Goal: Transaction & Acquisition: Purchase product/service

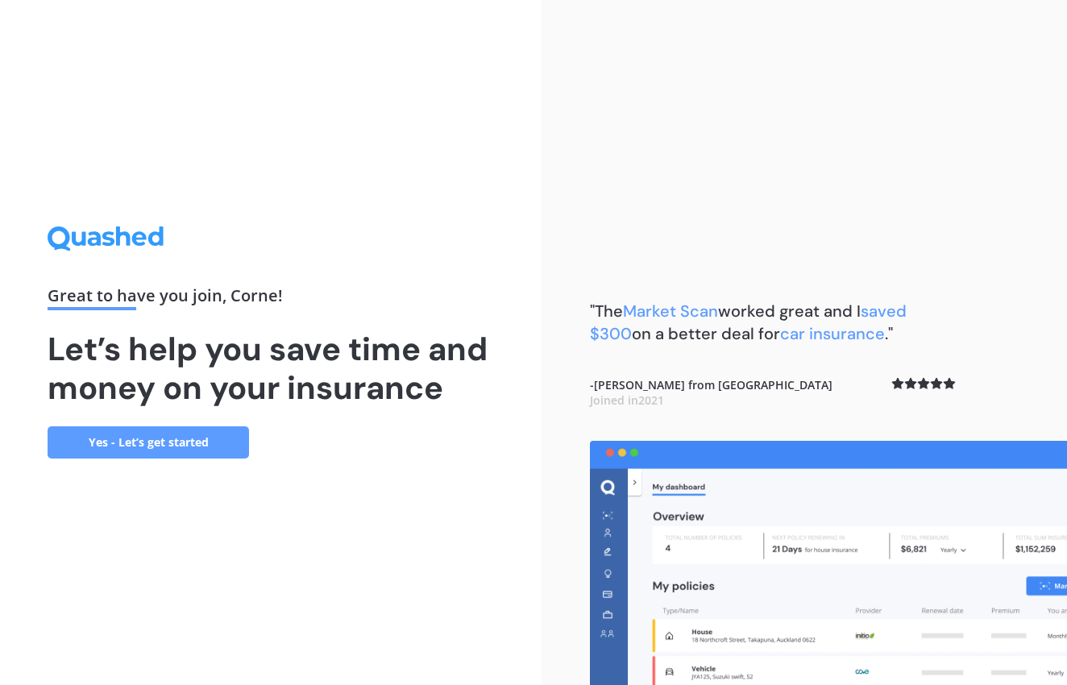
click at [210, 442] on link "Yes - Let’s get started" at bounding box center [148, 442] width 201 height 32
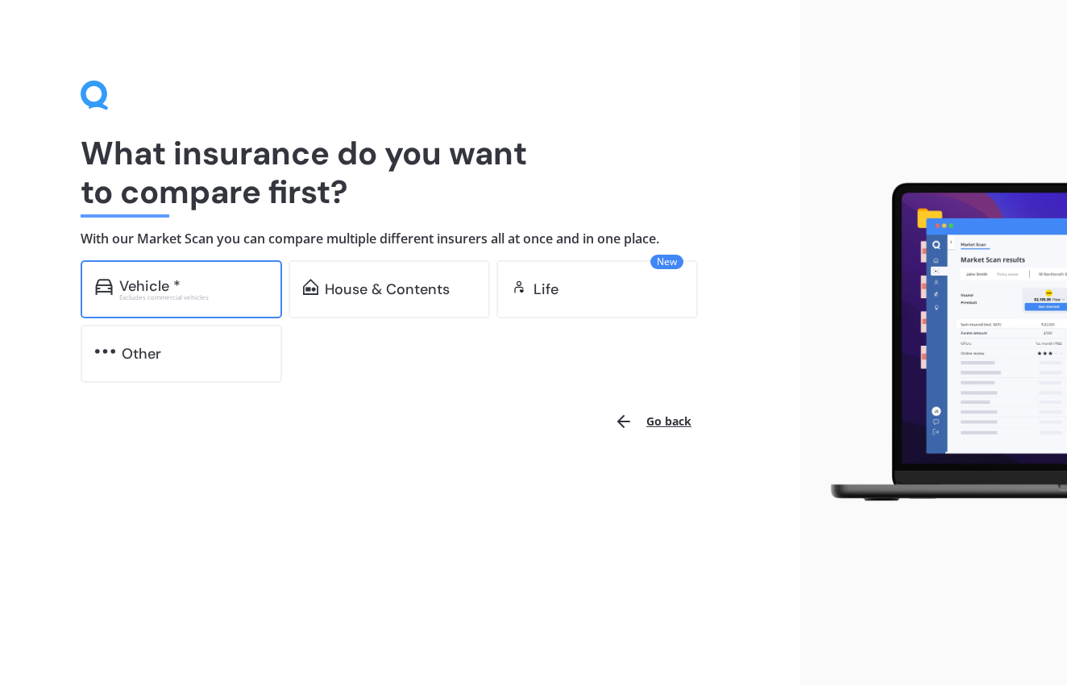
scroll to position [1, 0]
click at [172, 283] on div "Vehicle *" at bounding box center [149, 286] width 61 height 16
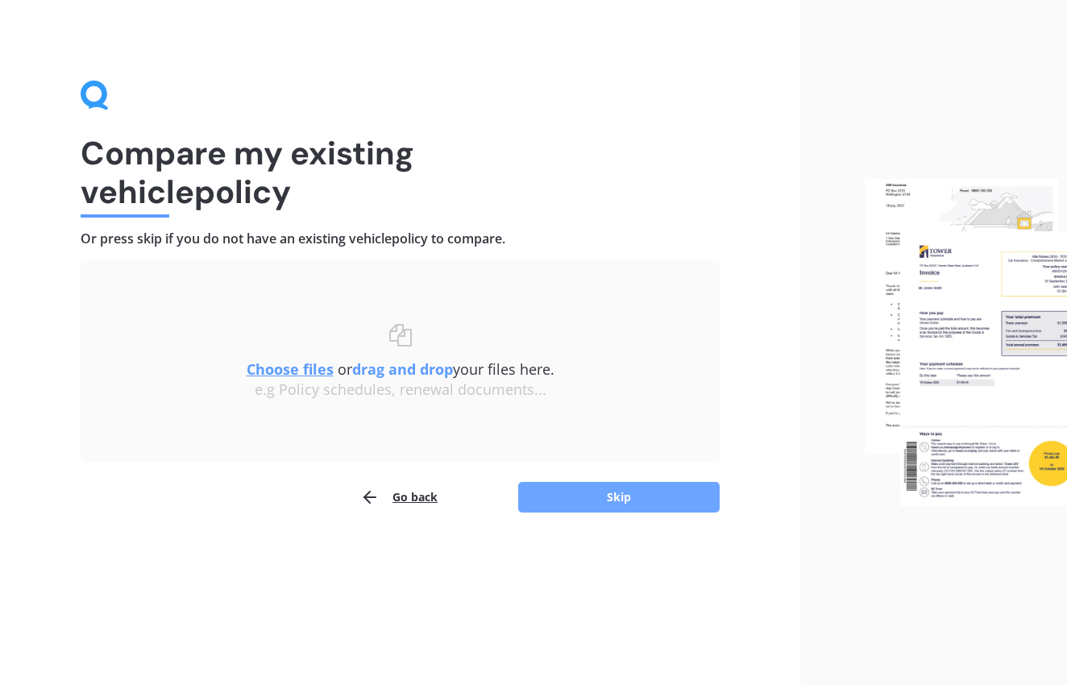
click at [586, 494] on button "Skip" at bounding box center [618, 497] width 201 height 31
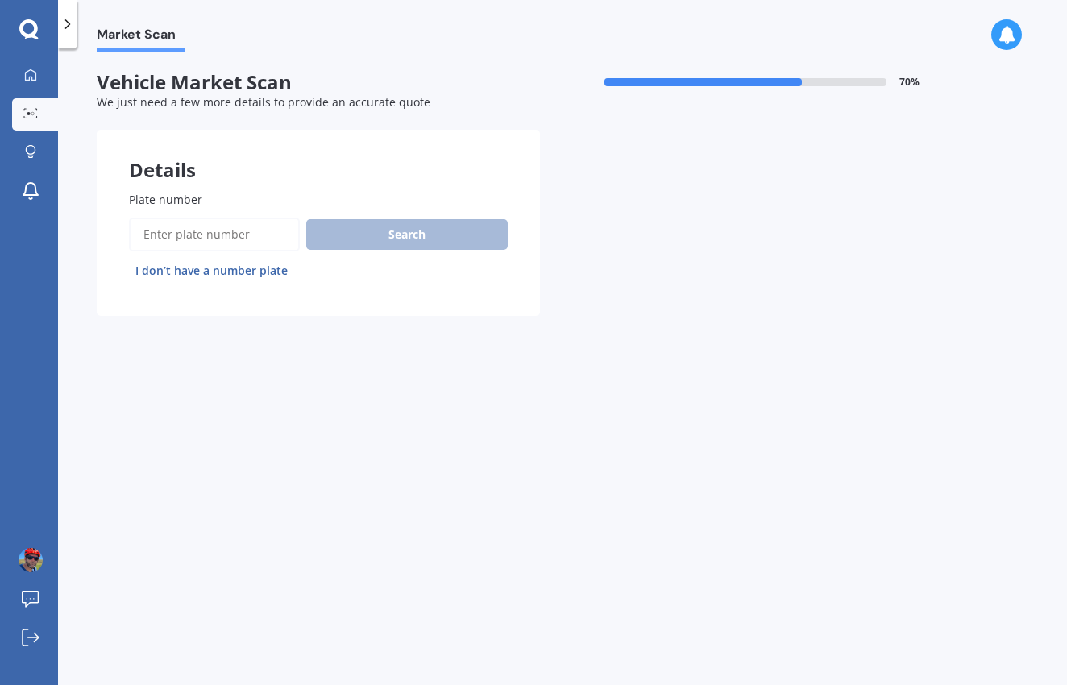
drag, startPoint x: 224, startPoint y: 233, endPoint x: 236, endPoint y: 235, distance: 12.3
click at [223, 233] on input "Plate number" at bounding box center [214, 235] width 171 height 34
type input "qqj75"
click at [398, 233] on button "Search" at bounding box center [406, 234] width 201 height 31
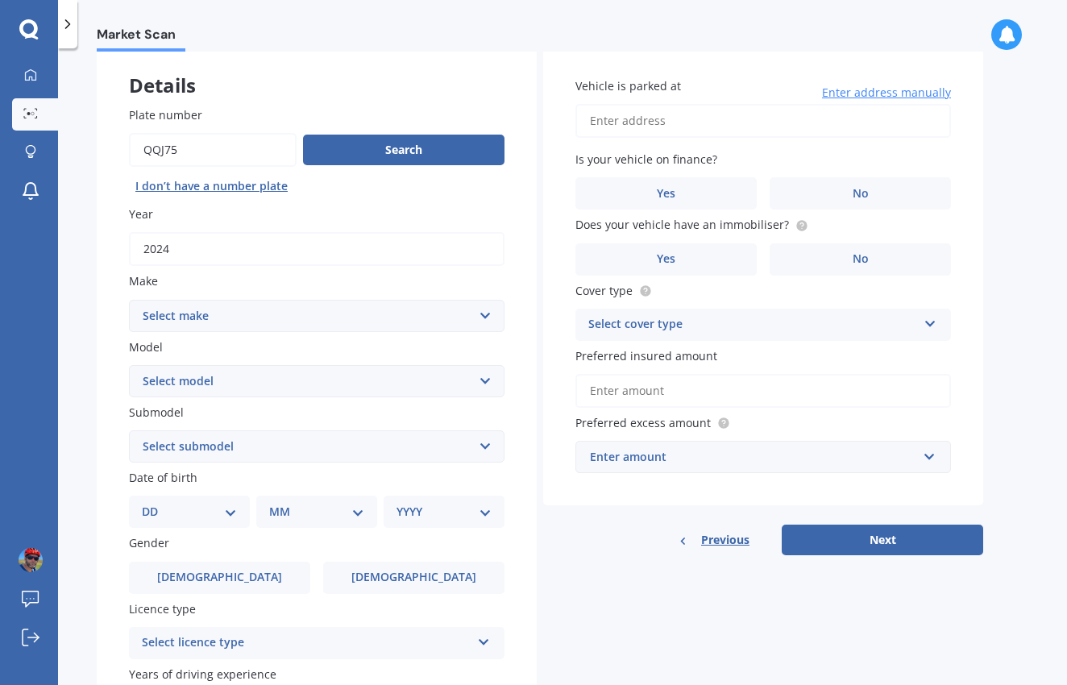
scroll to position [87, 0]
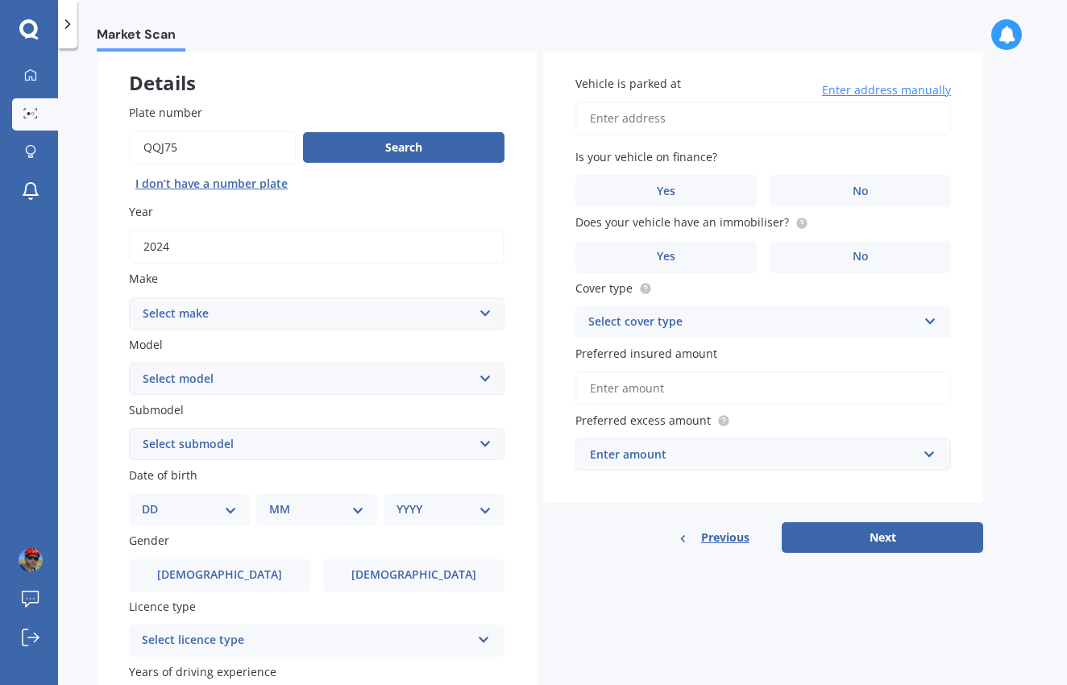
select select "15"
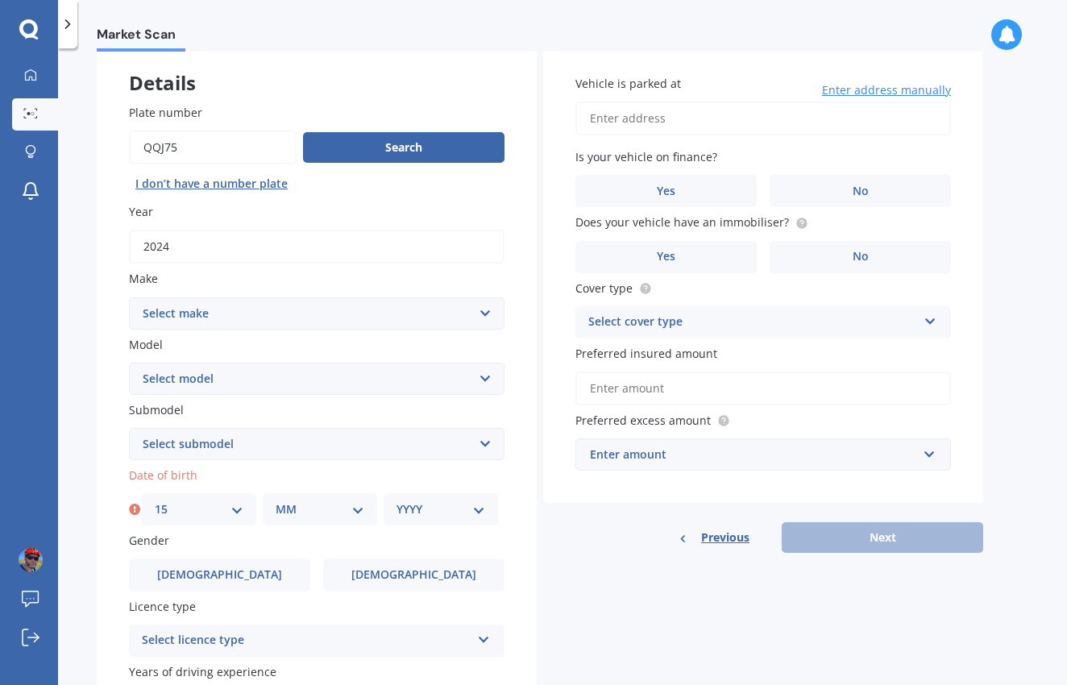
select select "10"
select select "1976"
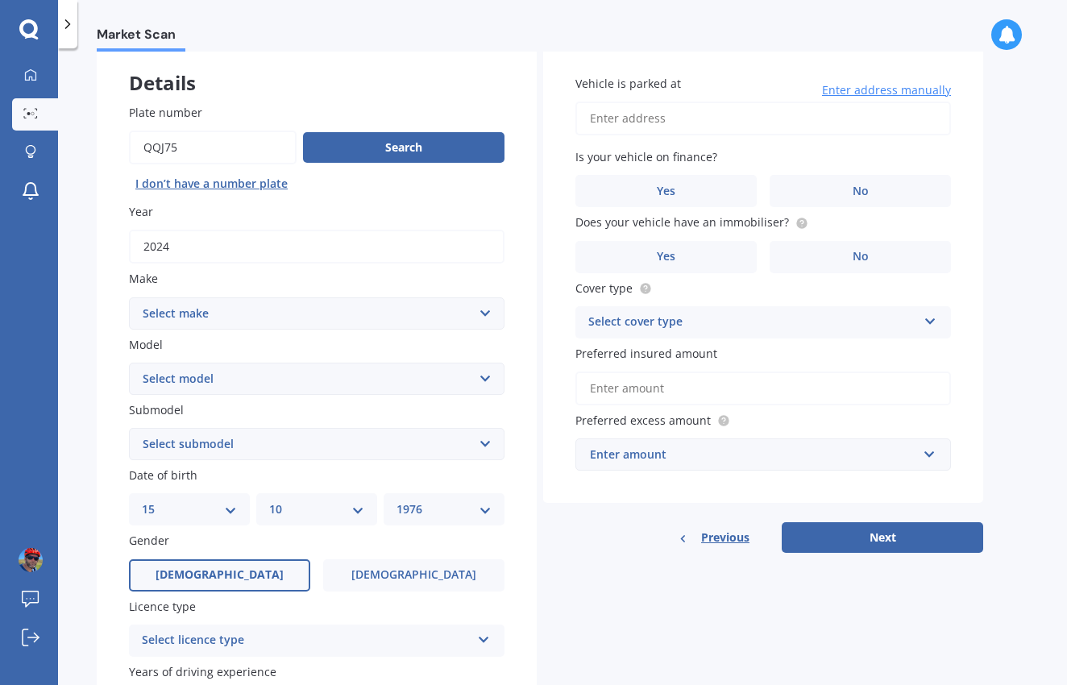
click at [239, 569] on label "[DEMOGRAPHIC_DATA]" at bounding box center [219, 575] width 181 height 32
click at [0, 0] on input "[DEMOGRAPHIC_DATA]" at bounding box center [0, 0] width 0 height 0
click at [283, 635] on div "Select licence type" at bounding box center [306, 640] width 329 height 19
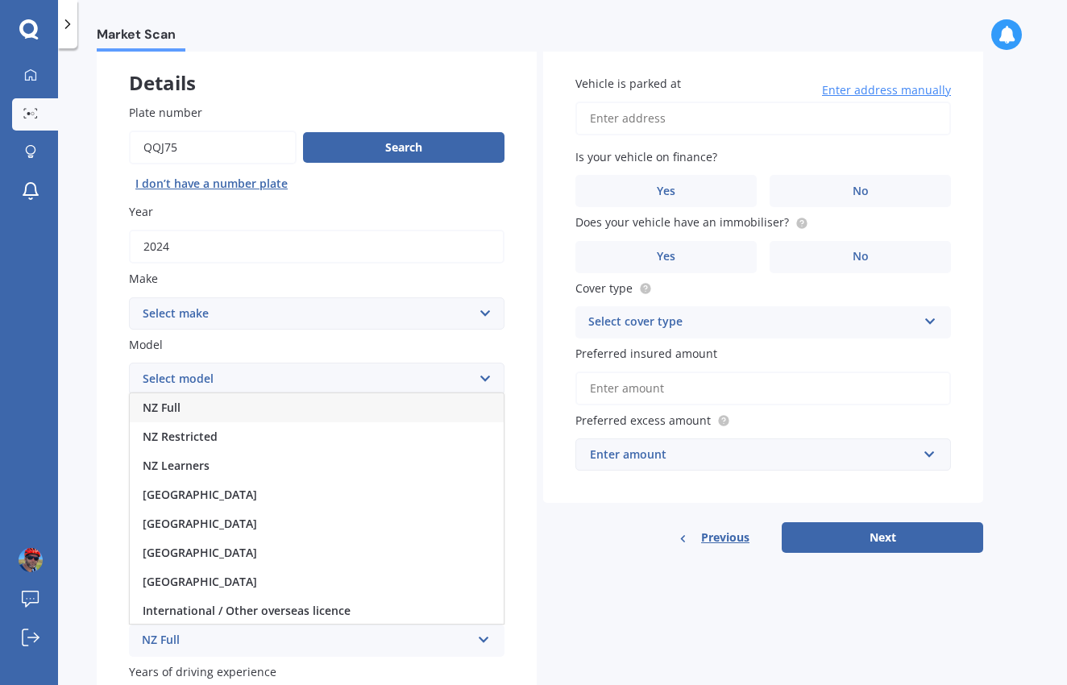
click at [277, 410] on div "NZ Full" at bounding box center [317, 407] width 374 height 29
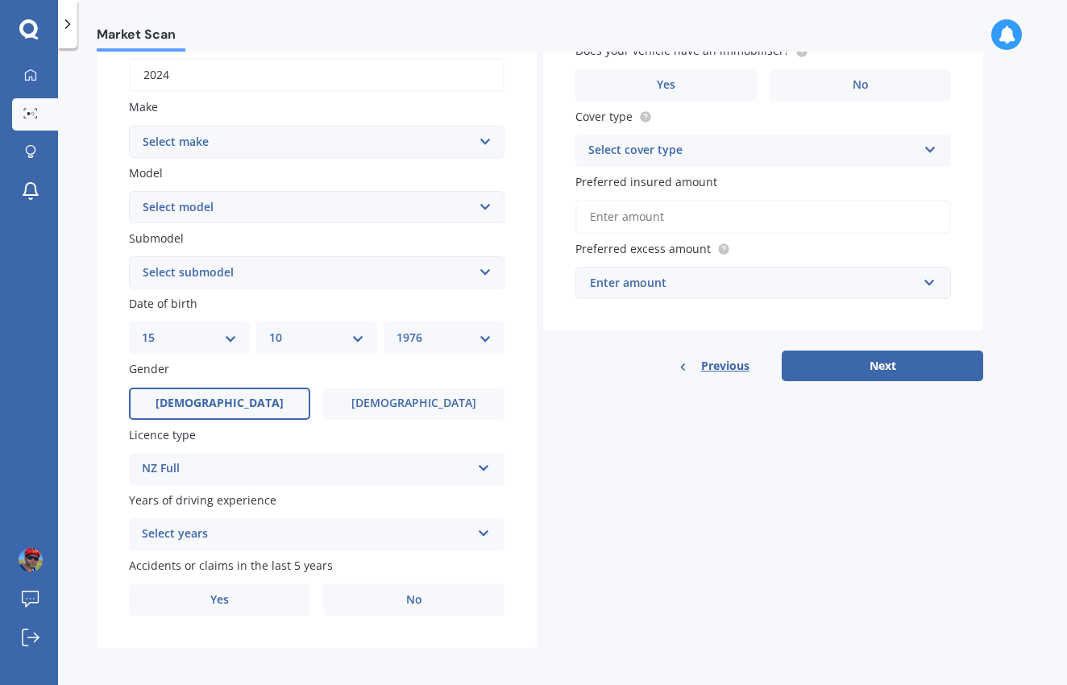
scroll to position [258, 0]
click at [314, 525] on div "Select years" at bounding box center [306, 534] width 329 height 19
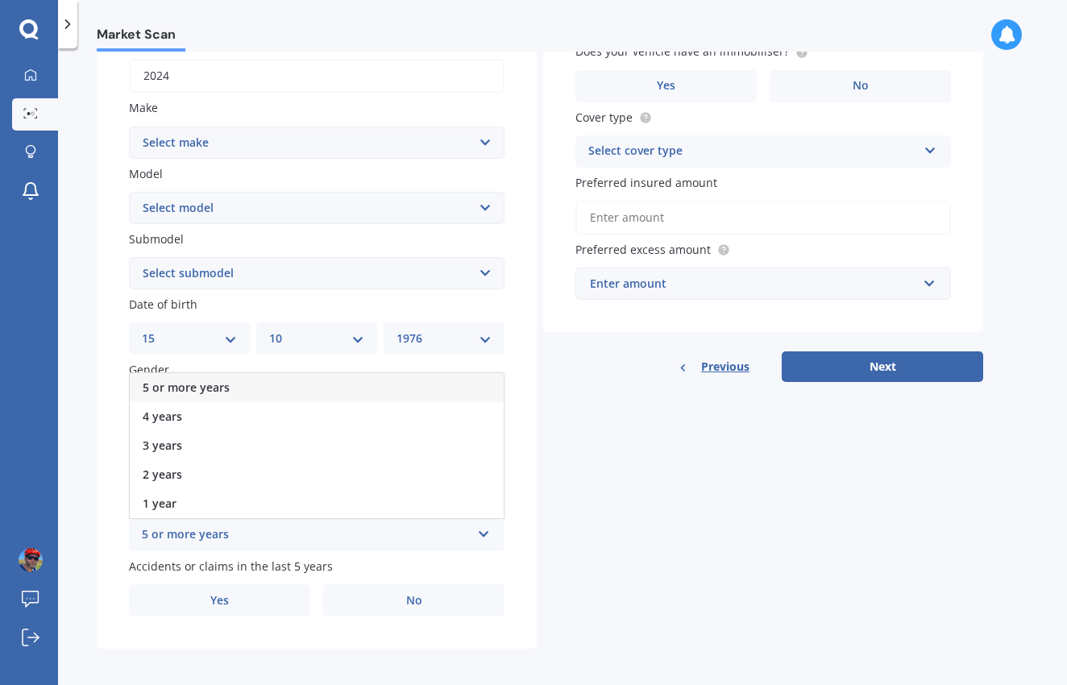
click at [209, 390] on div "5 or more years" at bounding box center [317, 387] width 374 height 29
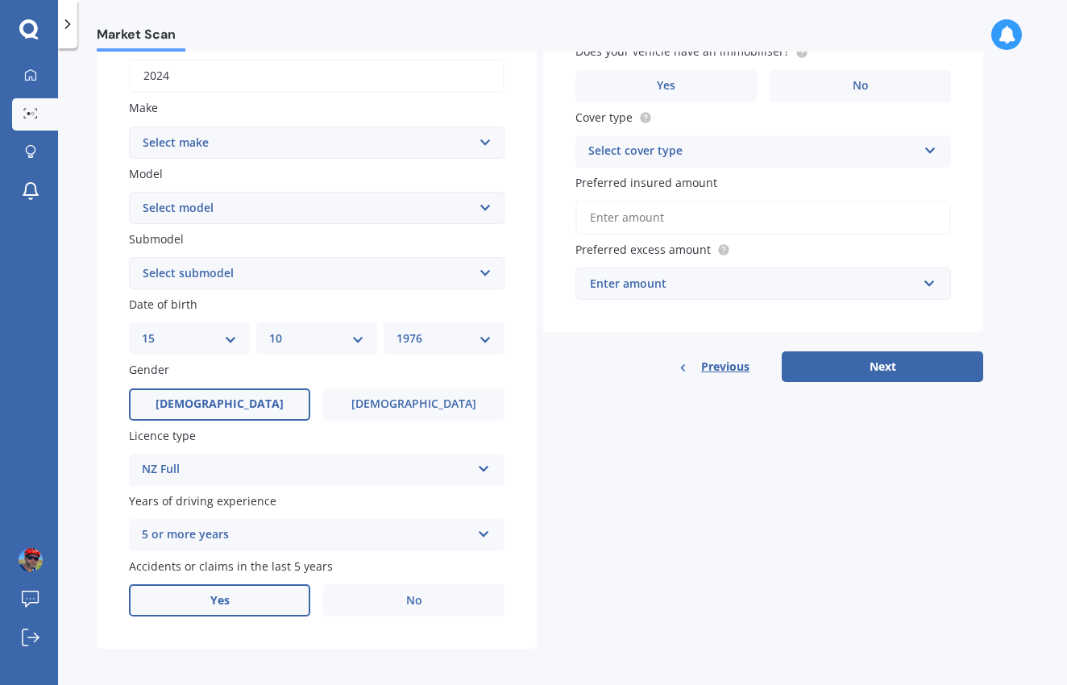
click at [285, 596] on label "Yes" at bounding box center [219, 600] width 181 height 32
click at [0, 0] on input "Yes" at bounding box center [0, 0] width 0 height 0
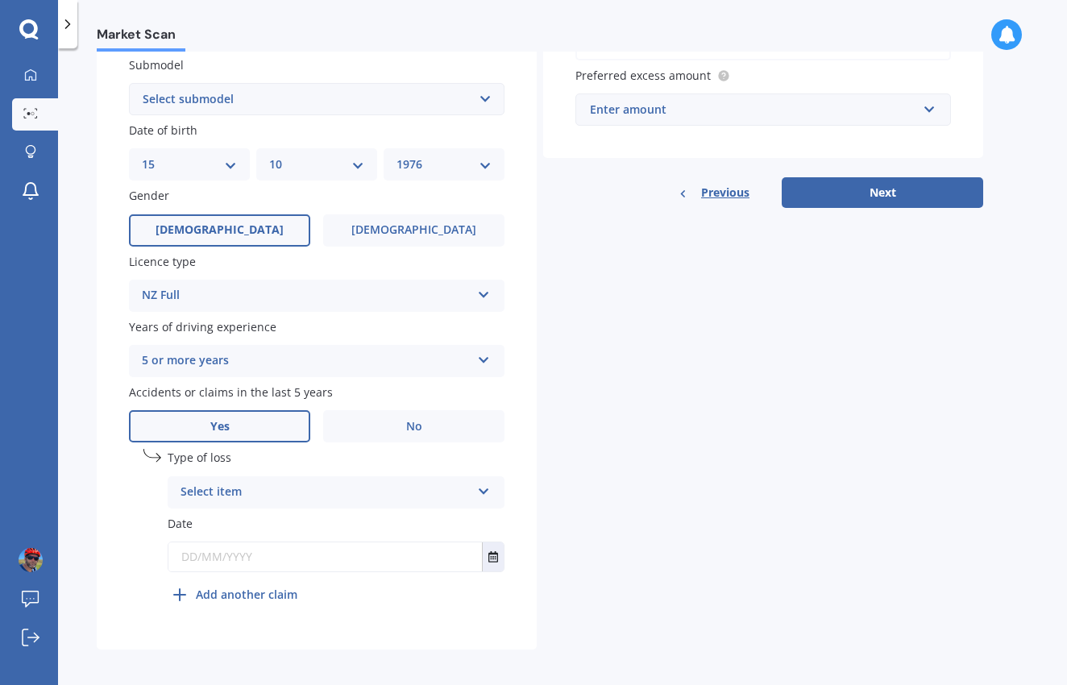
scroll to position [431, 0]
click at [463, 490] on div "Select item" at bounding box center [326, 493] width 290 height 19
click at [313, 543] on div "Not at fault accident" at bounding box center [335, 553] width 335 height 29
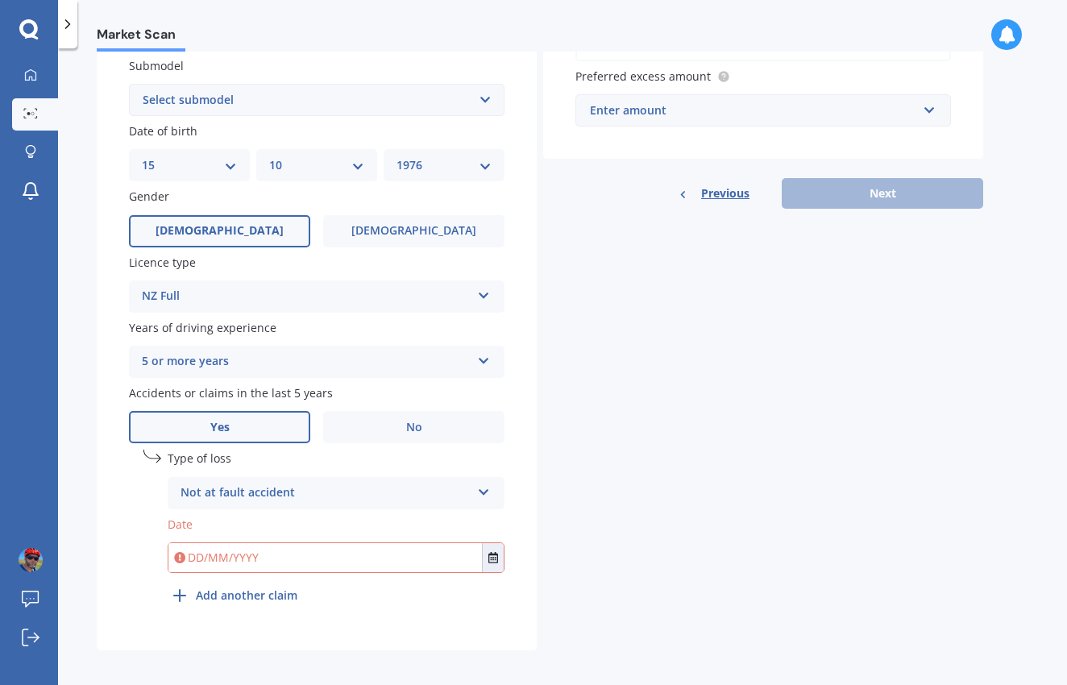
click at [395, 549] on input "text" at bounding box center [325, 557] width 314 height 29
click at [492, 552] on icon "Select date" at bounding box center [493, 557] width 10 height 11
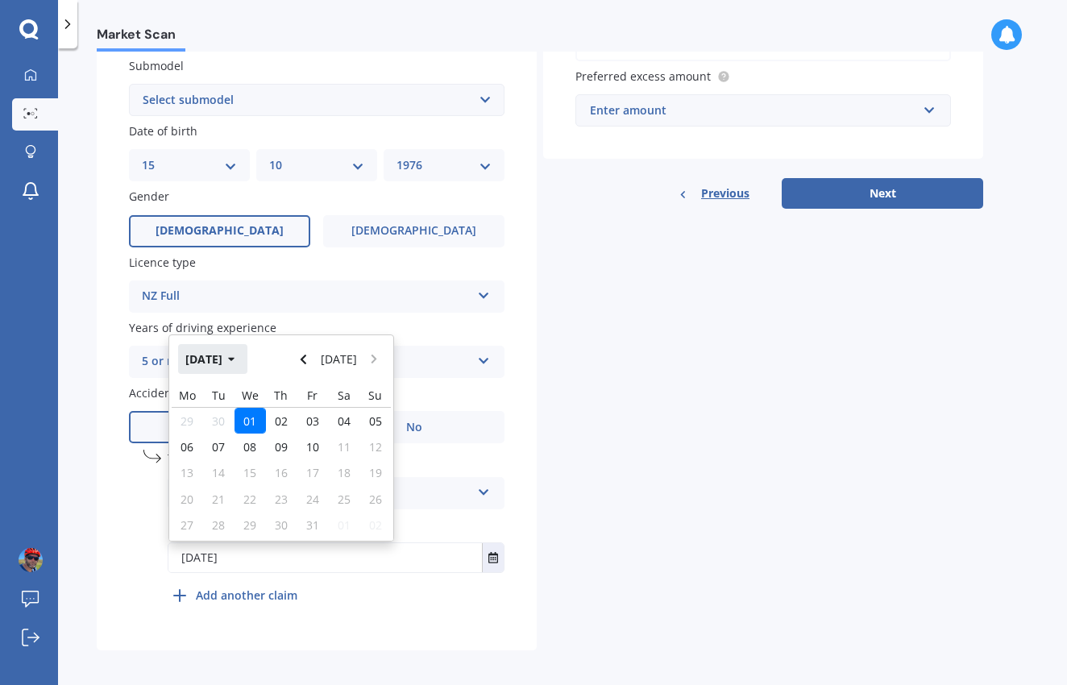
click at [231, 357] on button "[DATE]" at bounding box center [212, 358] width 69 height 29
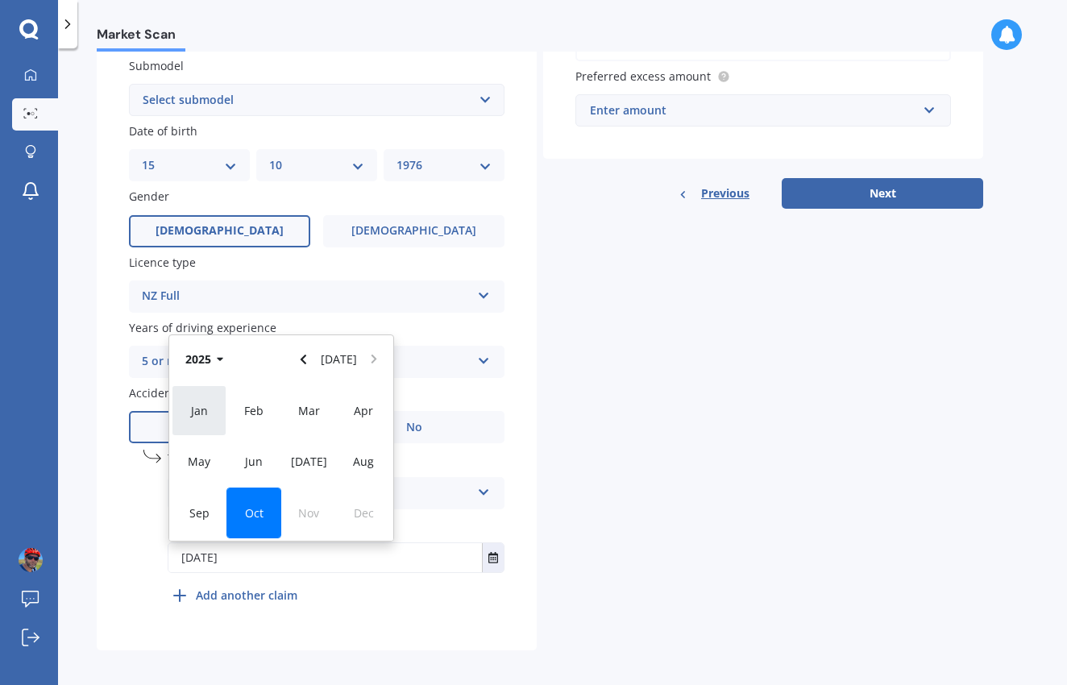
click at [201, 403] on span "Jan" at bounding box center [199, 410] width 17 height 15
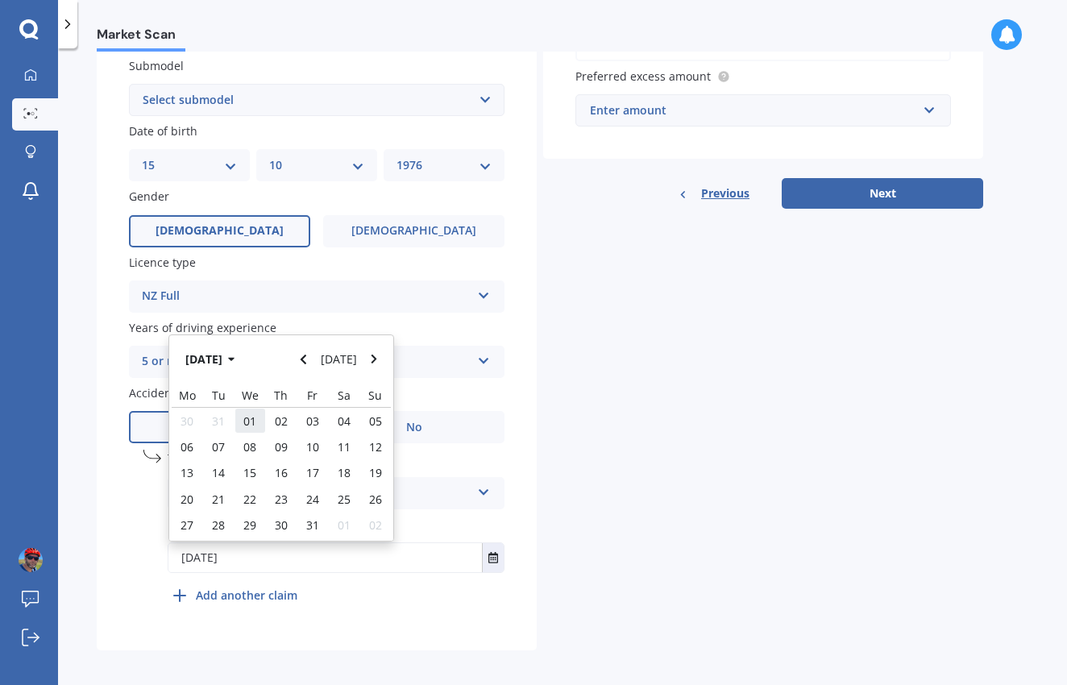
click at [255, 414] on span "01" at bounding box center [249, 420] width 13 height 15
type input "[DATE]"
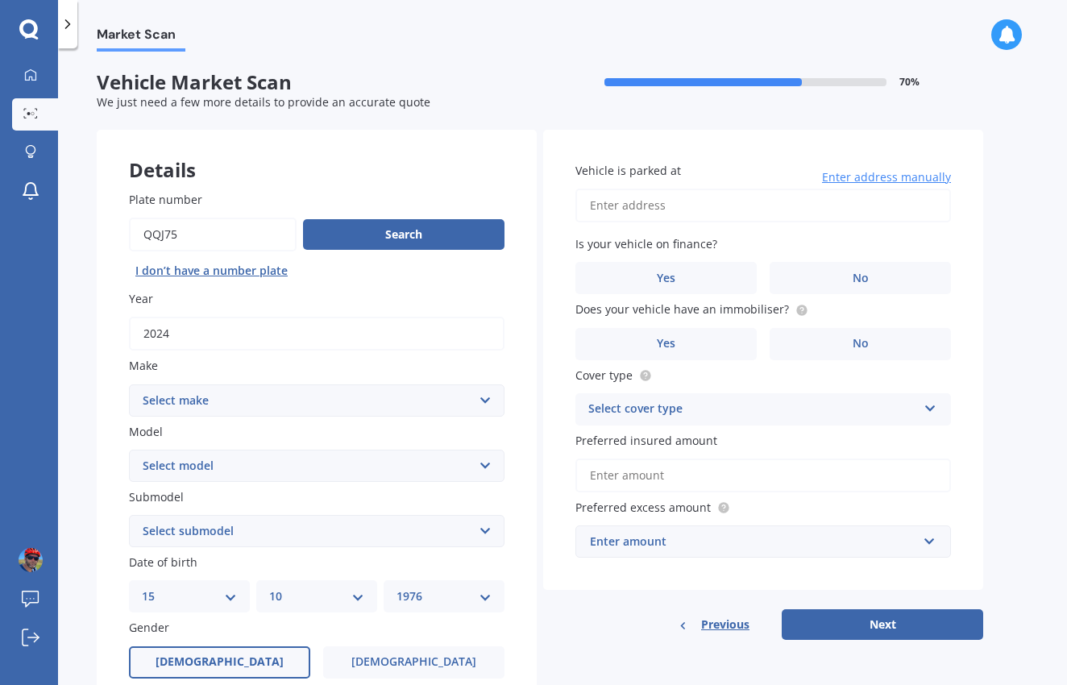
scroll to position [0, 0]
type input "[STREET_ADDRESS]"
click at [687, 278] on label "Yes" at bounding box center [665, 278] width 181 height 32
click at [0, 0] on input "Yes" at bounding box center [0, 0] width 0 height 0
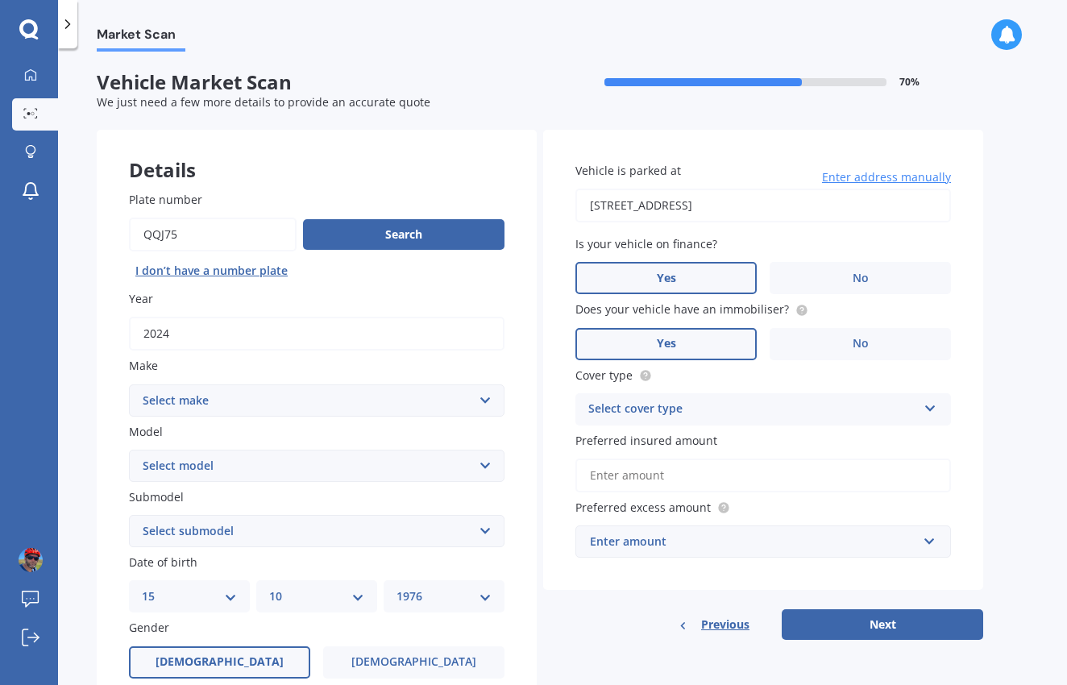
click at [678, 343] on label "Yes" at bounding box center [665, 344] width 181 height 32
click at [0, 0] on input "Yes" at bounding box center [0, 0] width 0 height 0
click at [772, 415] on div "Select cover type" at bounding box center [752, 409] width 329 height 19
click at [721, 435] on div "Comprehensive" at bounding box center [763, 440] width 374 height 29
drag, startPoint x: 695, startPoint y: 467, endPoint x: 732, endPoint y: 471, distance: 37.4
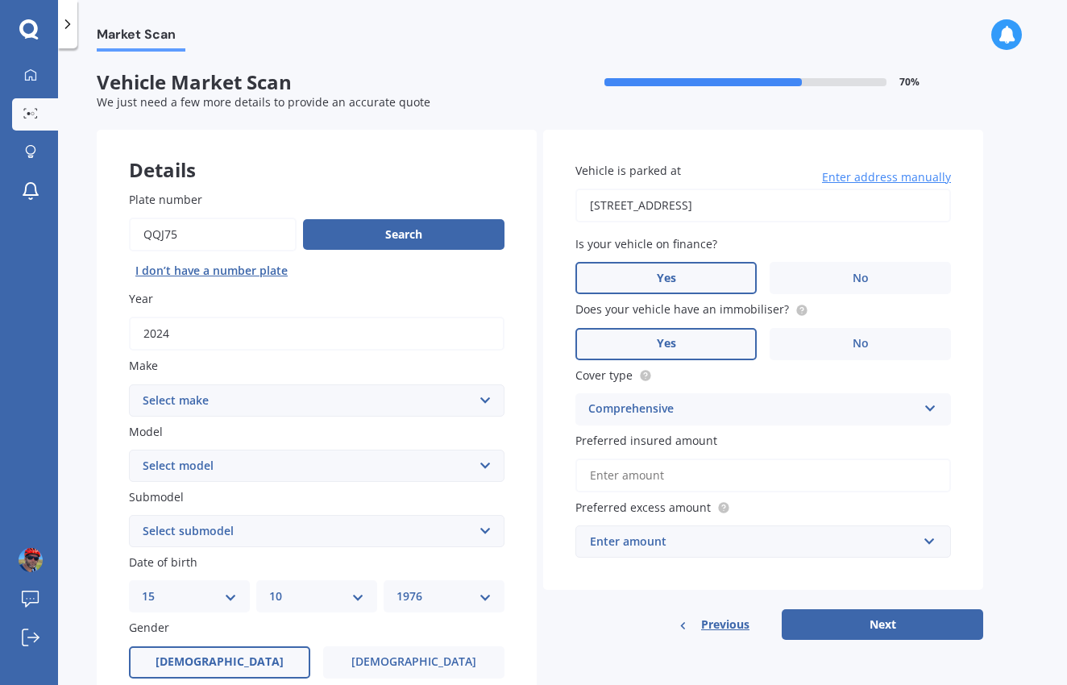
click at [694, 467] on input "Preferred insured amount" at bounding box center [763, 476] width 376 height 34
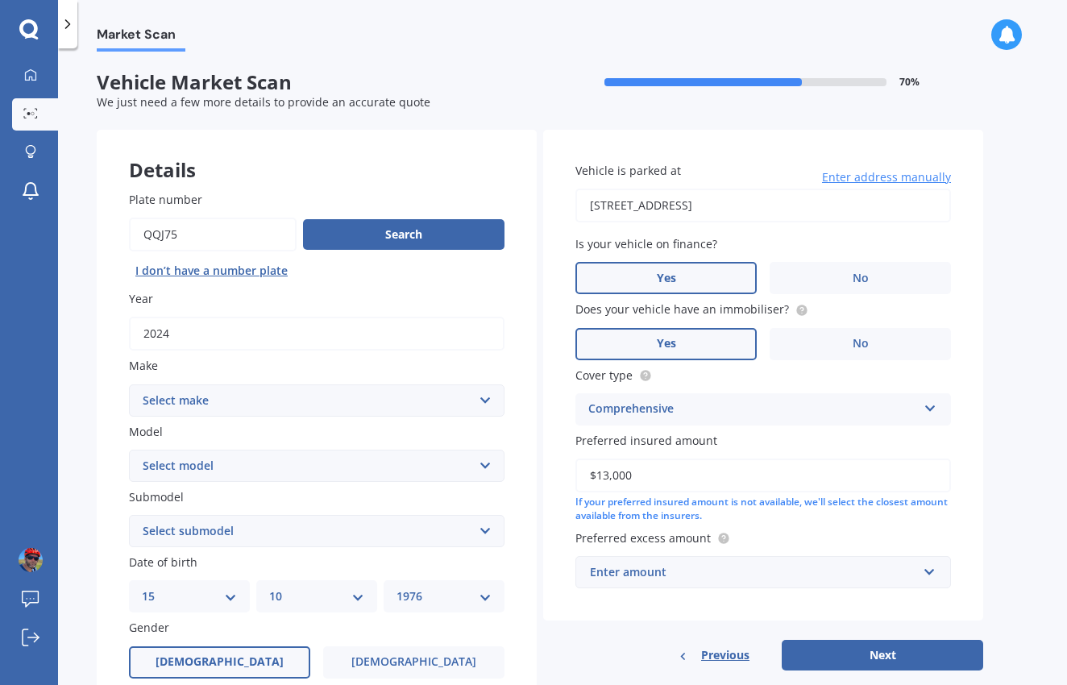
type input "$130,000"
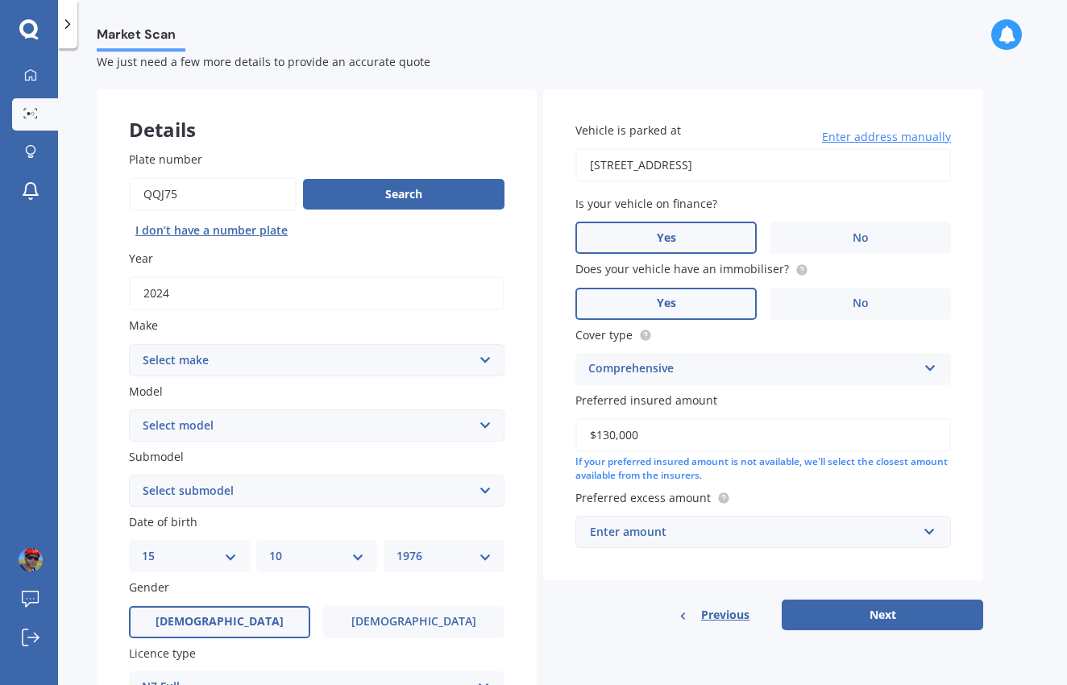
scroll to position [45, 0]
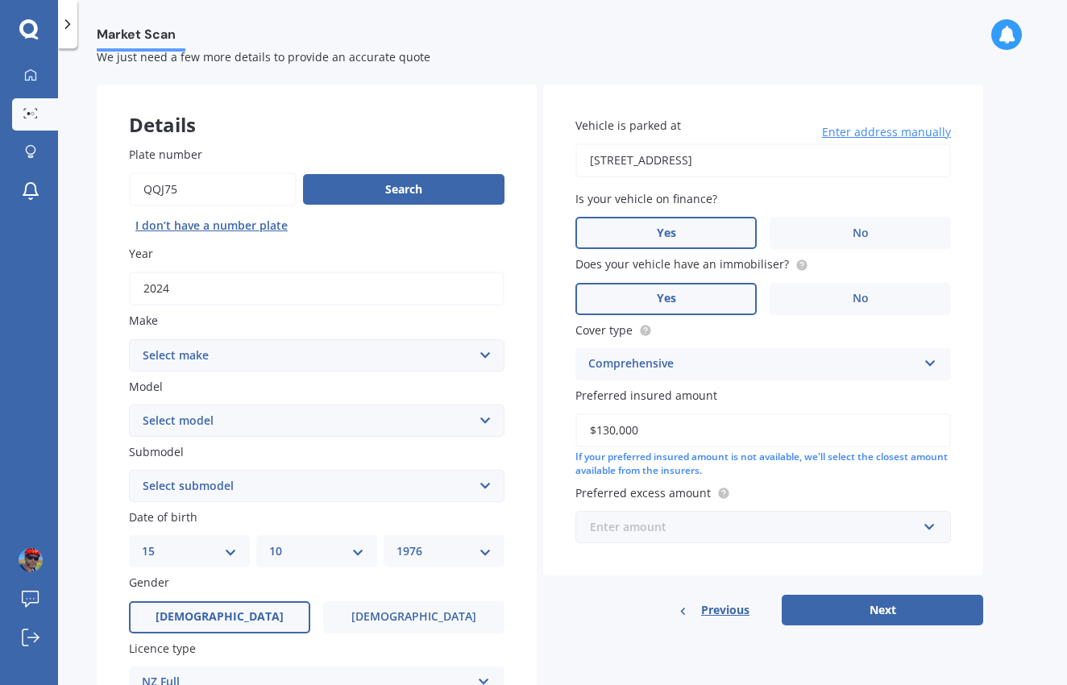
click at [873, 536] on input "text" at bounding box center [757, 527] width 361 height 31
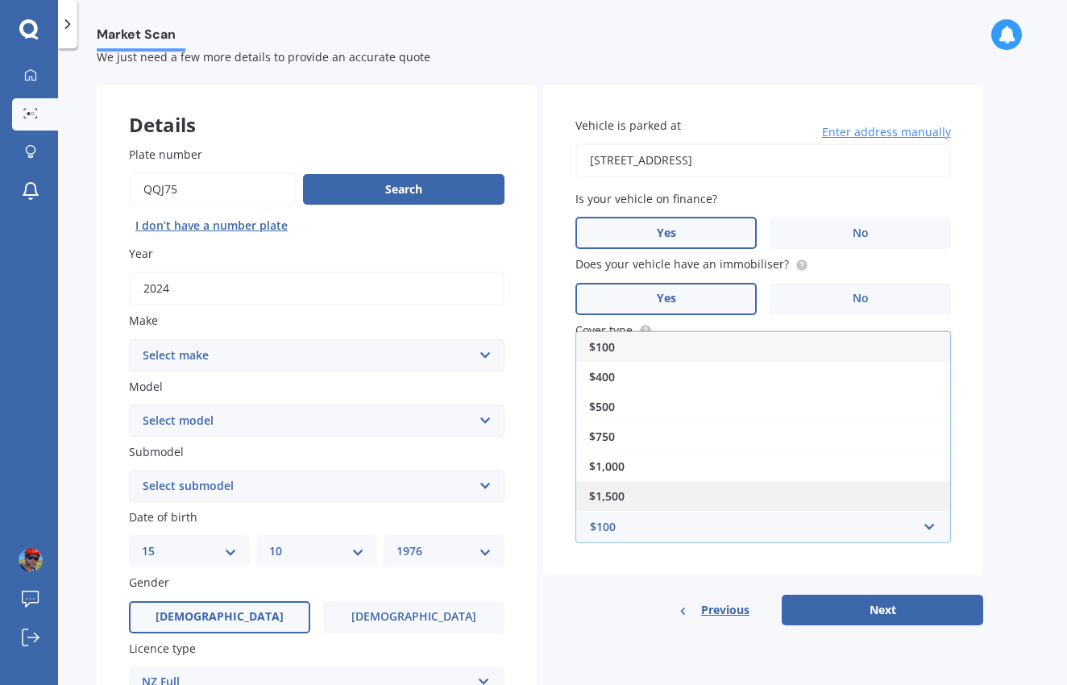
click at [667, 492] on div "$1,500" at bounding box center [763, 496] width 374 height 30
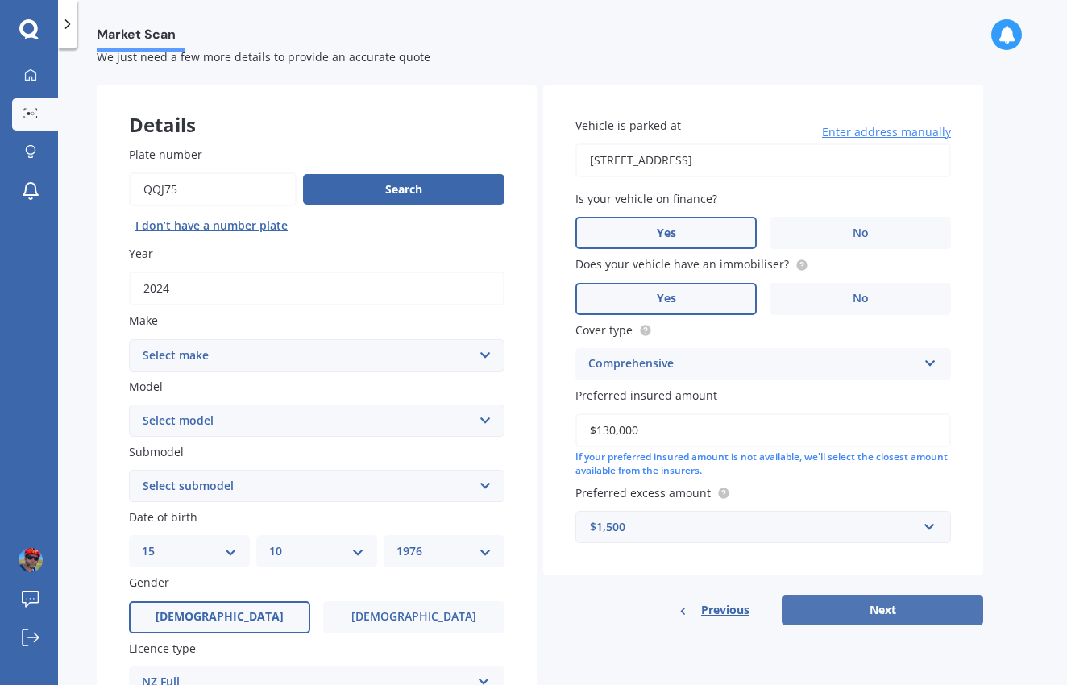
click at [856, 603] on button "Next" at bounding box center [882, 610] width 201 height 31
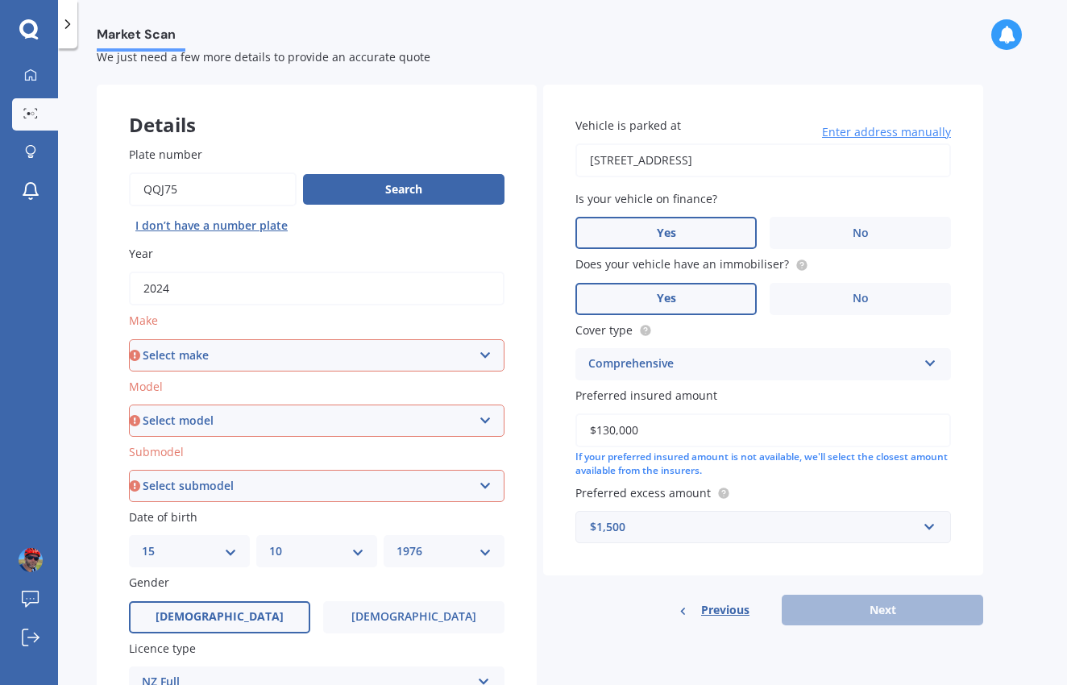
click at [244, 318] on label "Make" at bounding box center [313, 320] width 369 height 17
click at [244, 339] on select "Select make AC ALFA ROMEO ASTON [PERSON_NAME] AUDI AUSTIN BEDFORD Bentley BMW B…" at bounding box center [317, 355] width 376 height 32
select select "LANDROVER"
select select "DEFENDER"
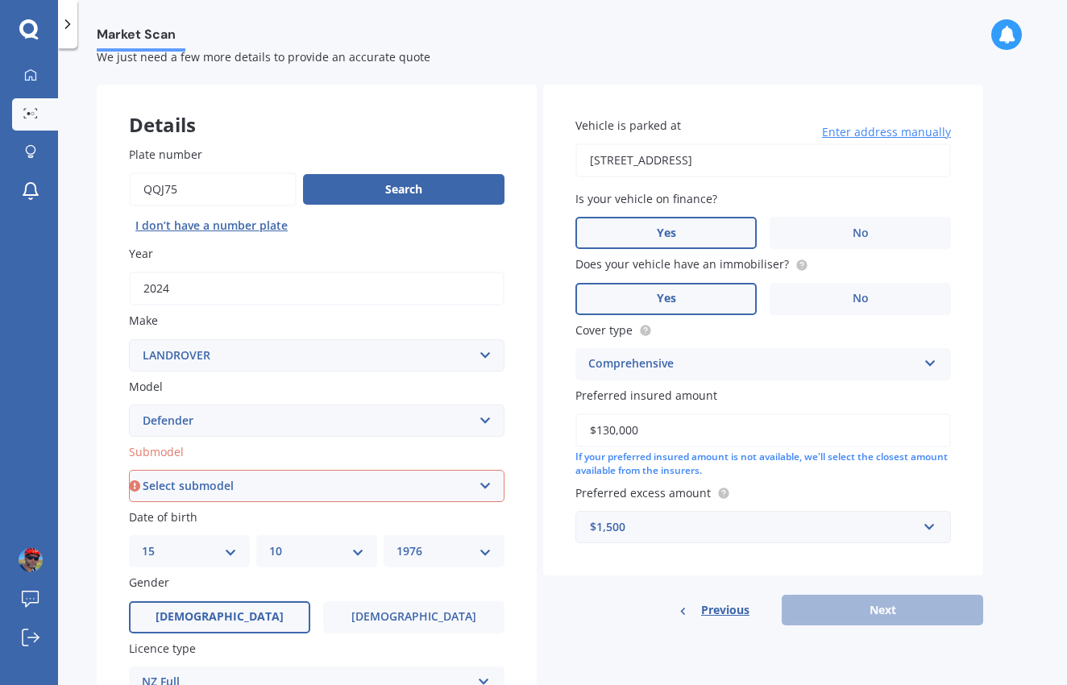
select select "DIESEL HYBRID"
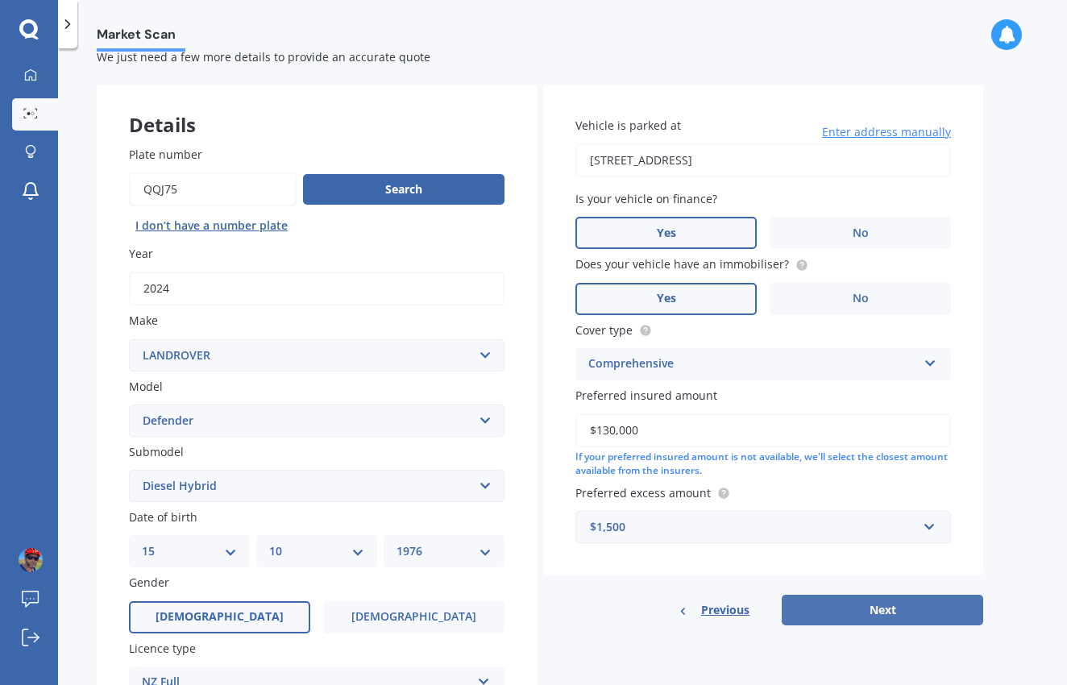
click at [880, 605] on button "Next" at bounding box center [882, 610] width 201 height 31
select select "15"
select select "10"
select select "1976"
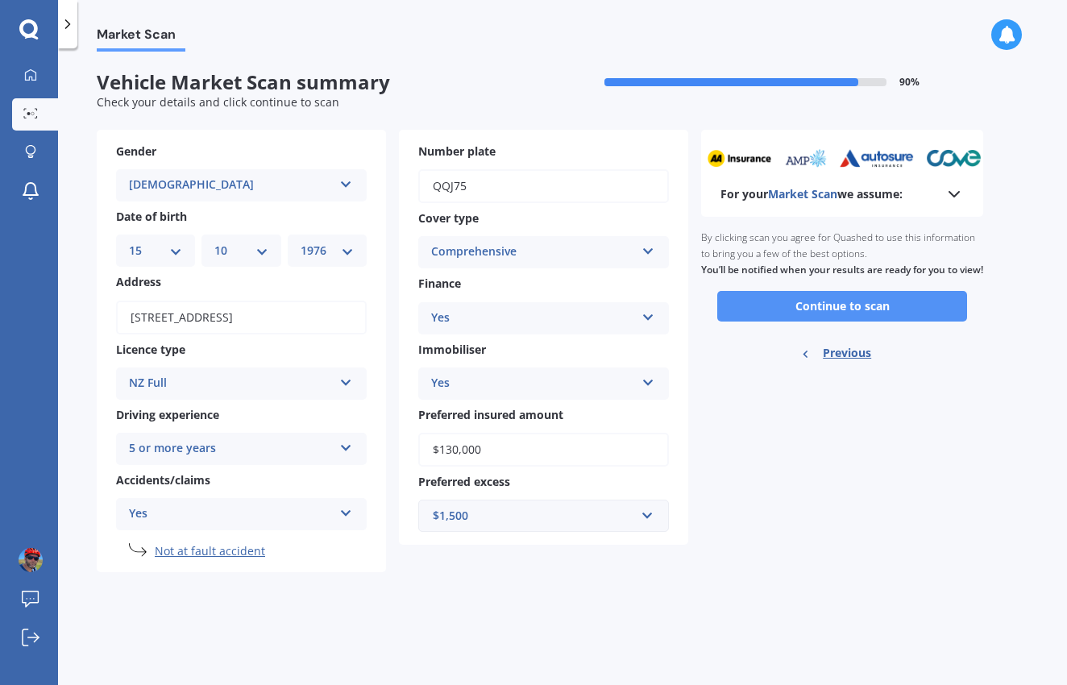
scroll to position [1, 0]
click at [856, 317] on button "Continue to scan" at bounding box center [842, 306] width 250 height 31
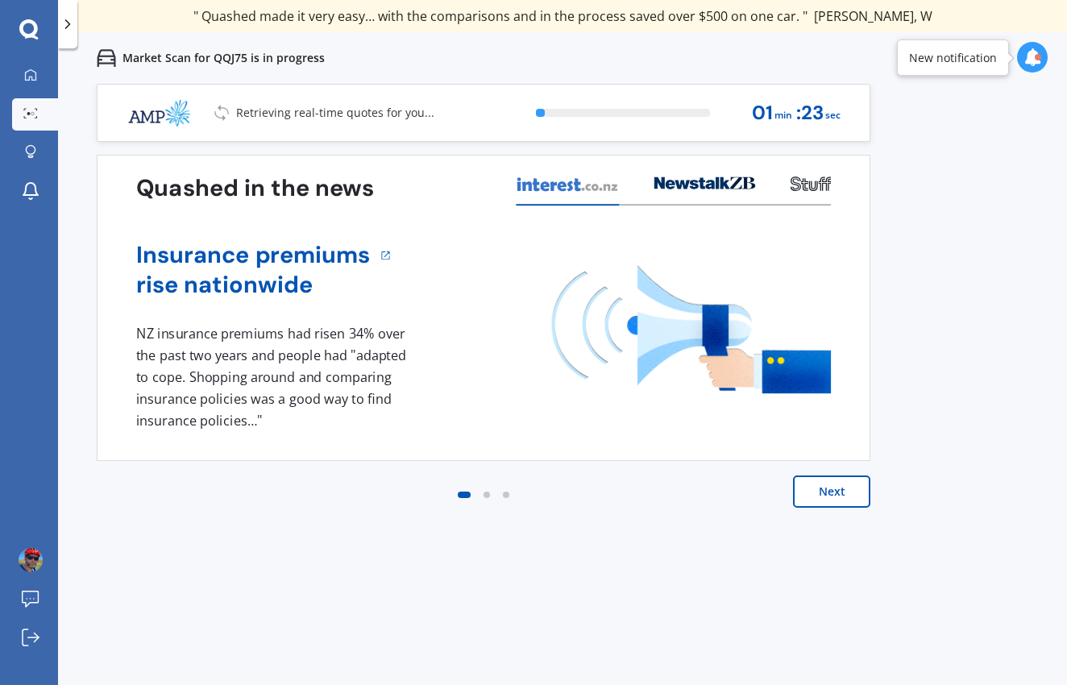
click at [841, 491] on button "Next" at bounding box center [831, 492] width 77 height 32
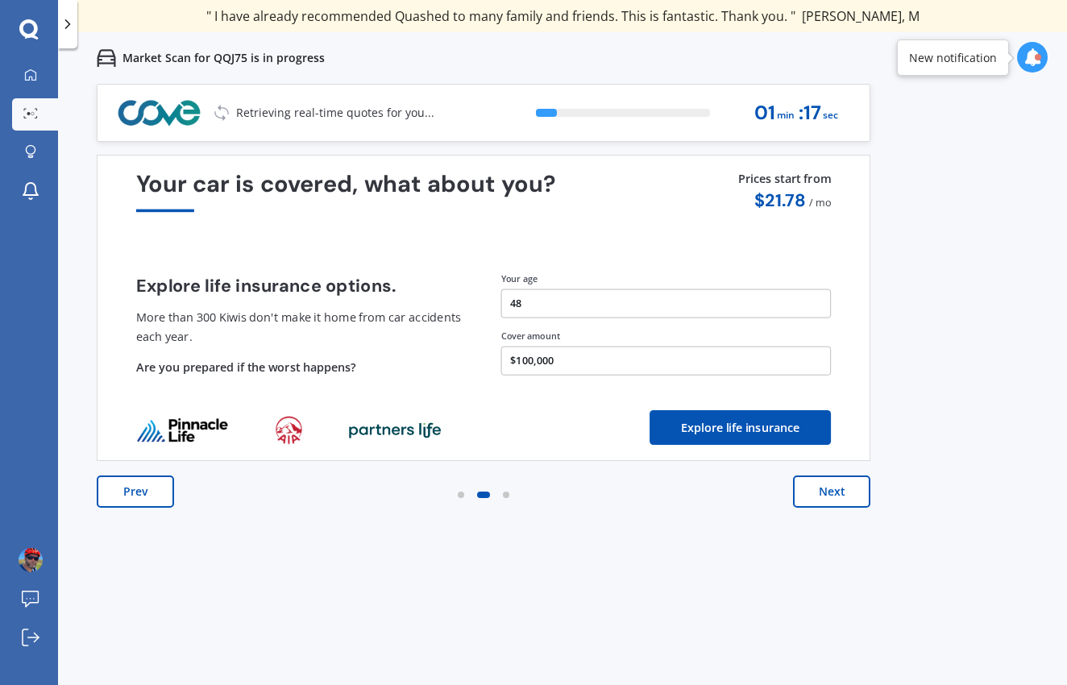
click at [841, 496] on button "Next" at bounding box center [831, 492] width 77 height 32
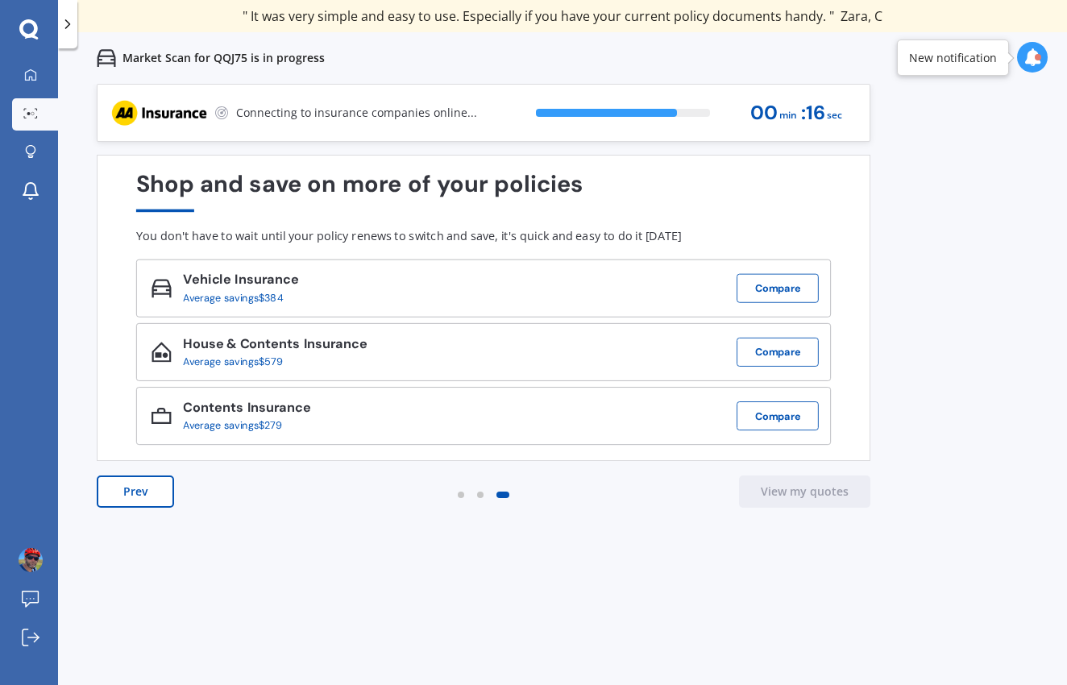
click at [1031, 63] on icon at bounding box center [1033, 57] width 18 height 18
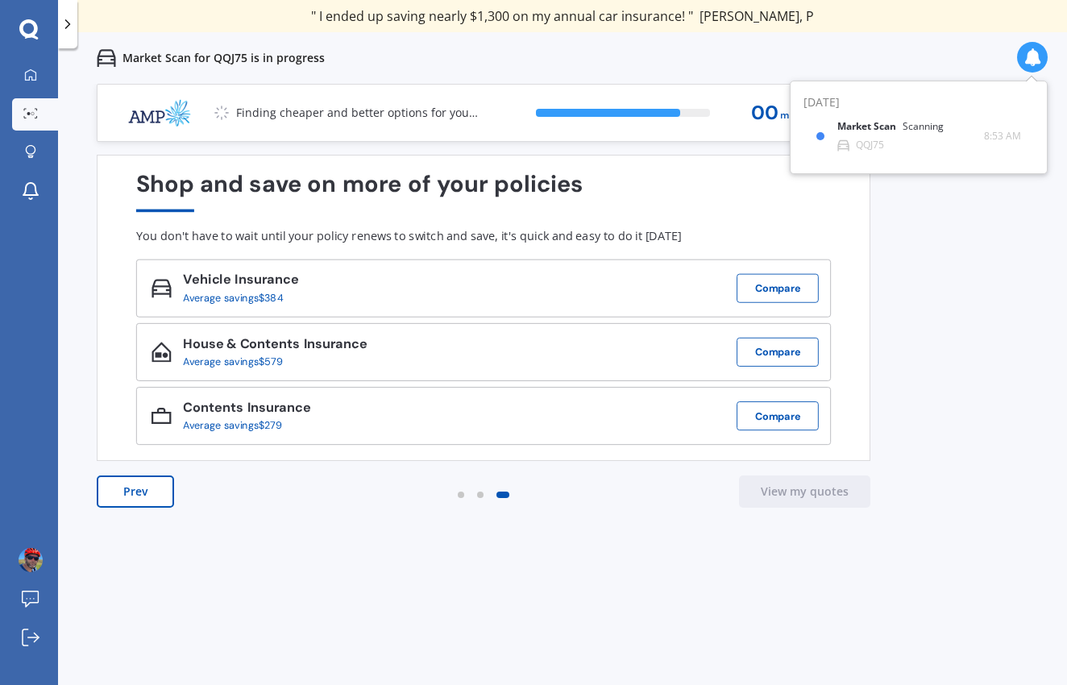
click at [1031, 63] on icon at bounding box center [1033, 57] width 18 height 18
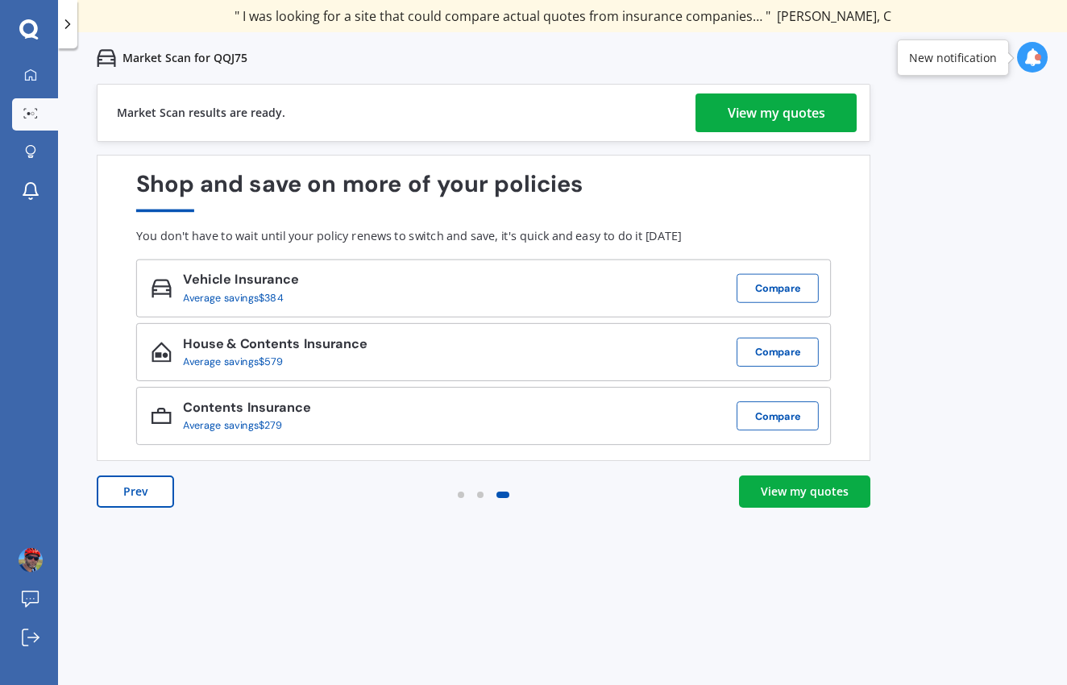
click at [800, 493] on div "View my quotes" at bounding box center [805, 492] width 88 height 16
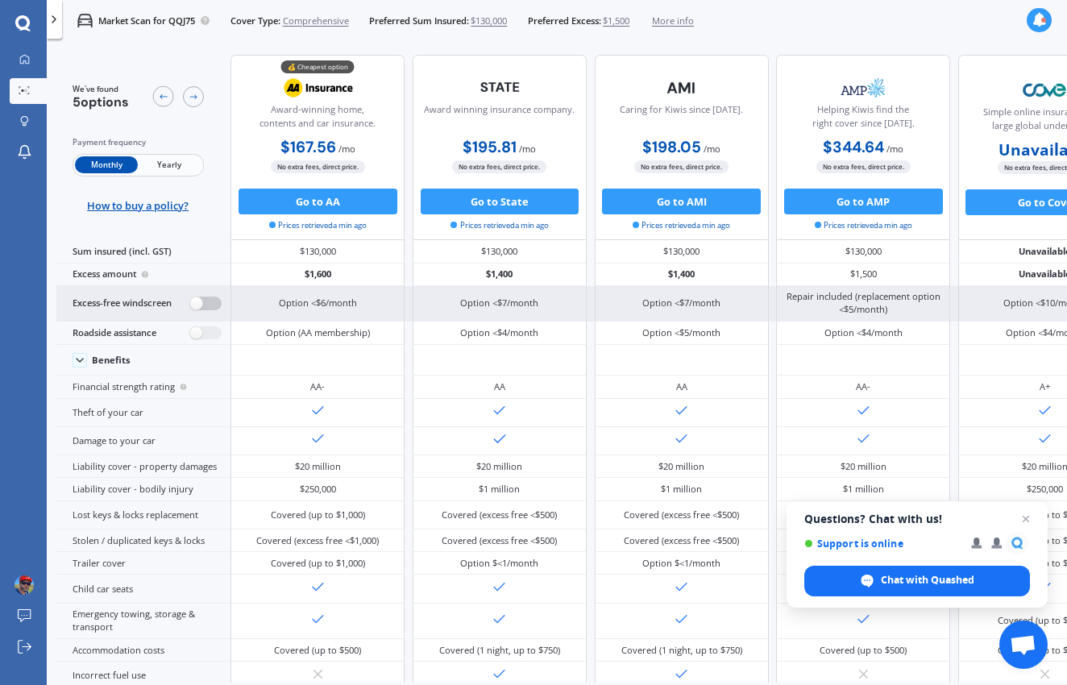
click at [199, 310] on label at bounding box center [205, 304] width 31 height 14
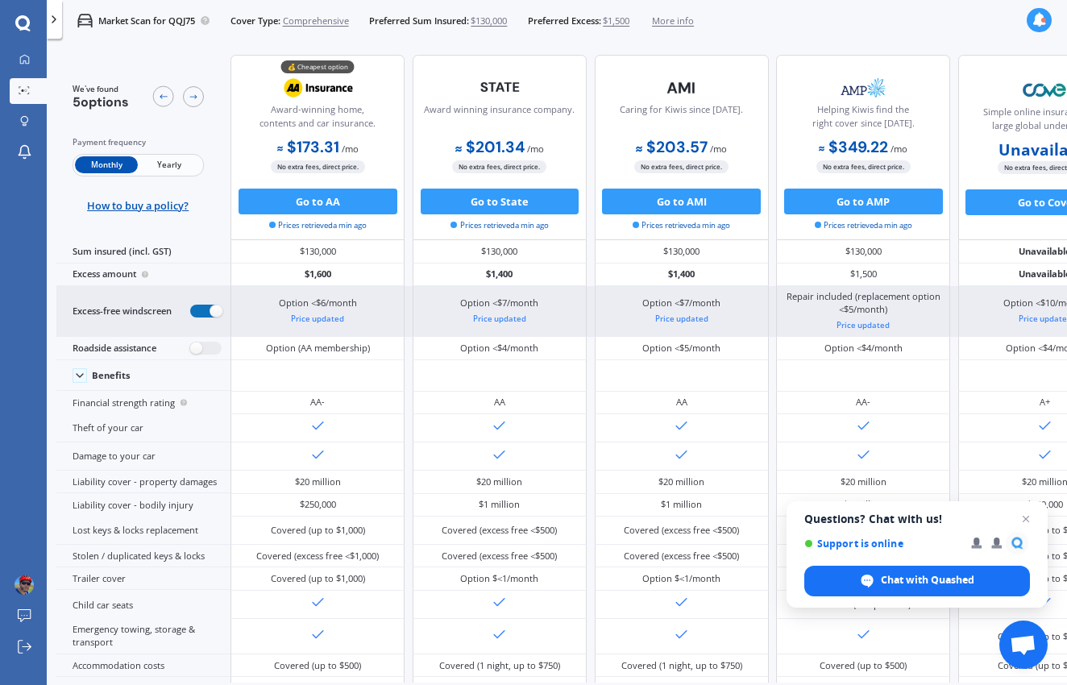
radio input "true"
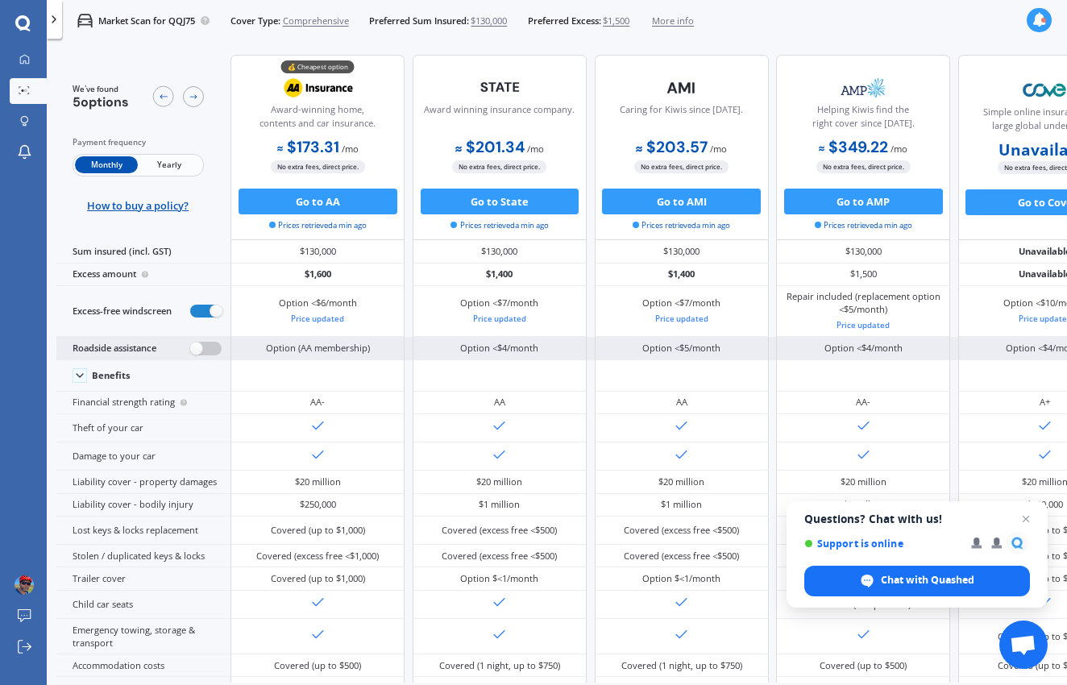
click at [202, 355] on label at bounding box center [205, 349] width 31 height 14
radio input "true"
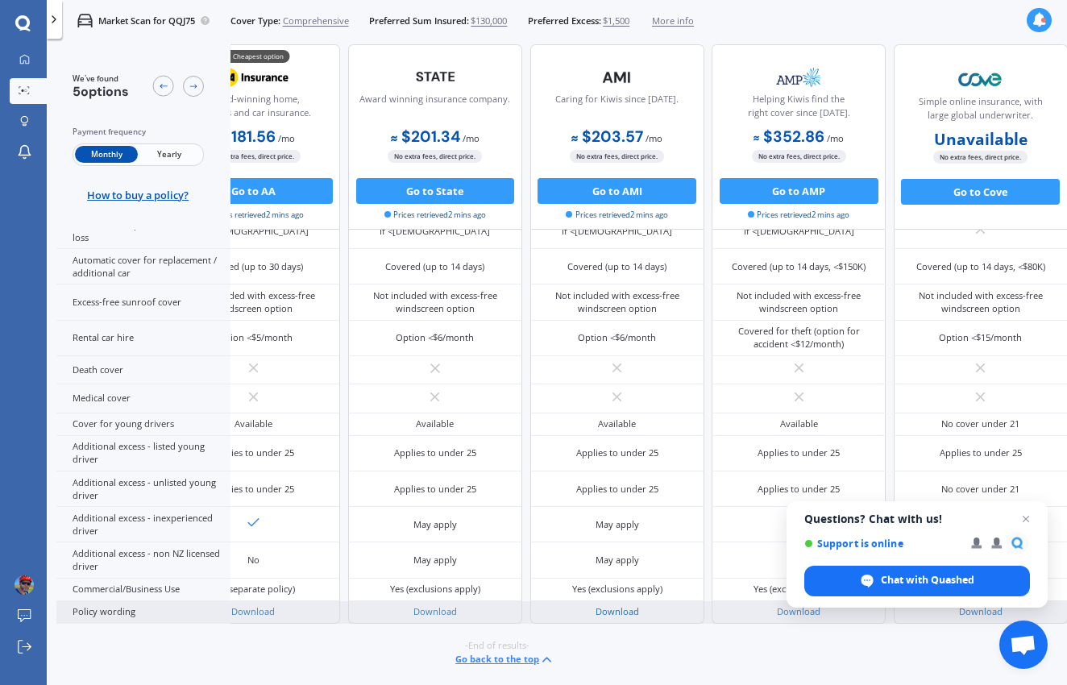
scroll to position [838, 78]
click at [610, 605] on link "Download" at bounding box center [620, 611] width 44 height 12
